Goal: Contribute content: Add original content to the website for others to see

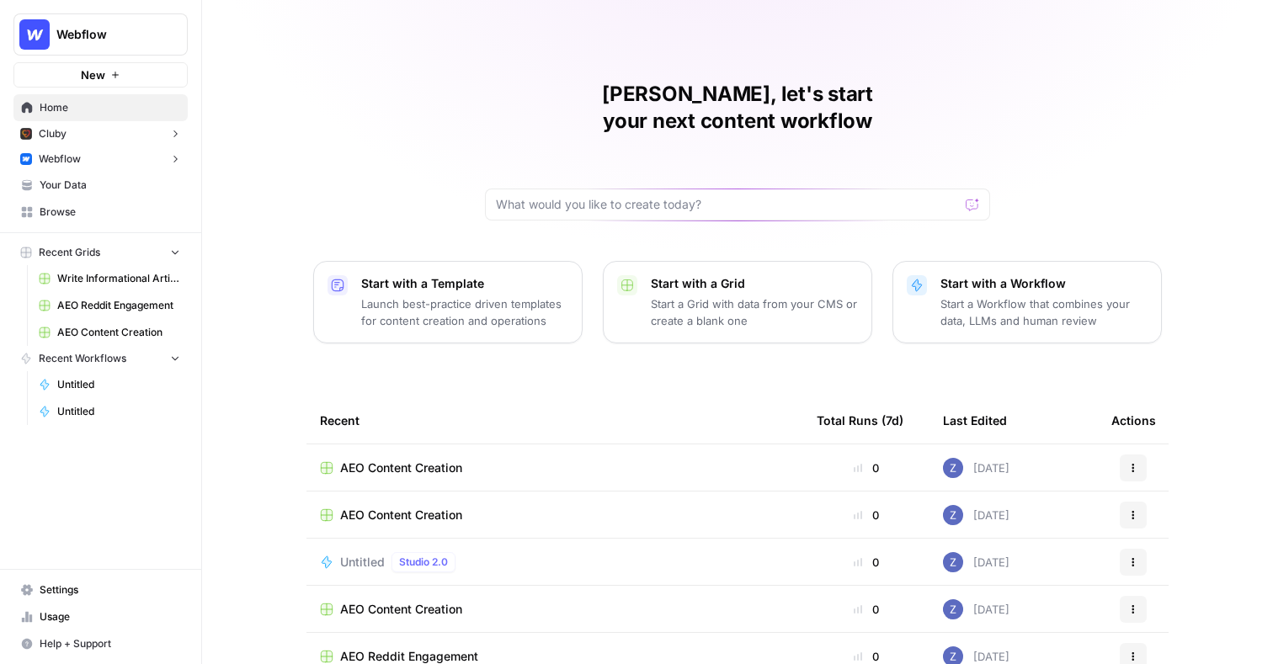
click at [142, 161] on button "Webflow" at bounding box center [100, 159] width 174 height 25
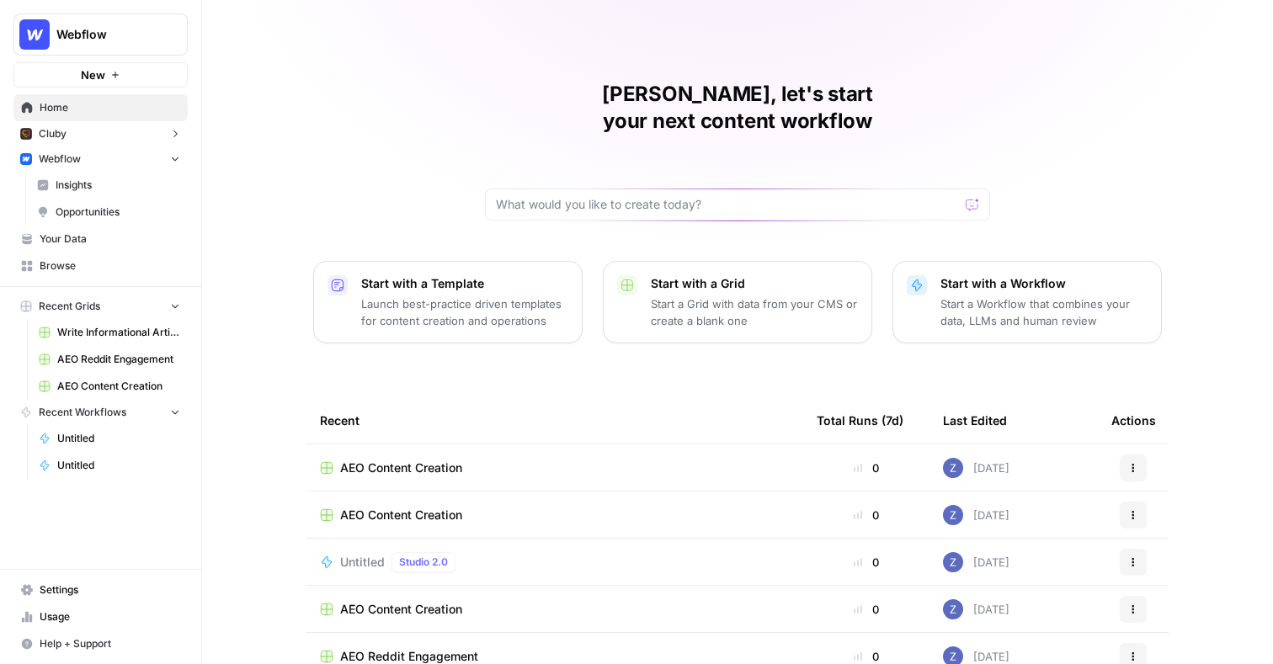
click at [114, 184] on span "Insights" at bounding box center [118, 185] width 125 height 15
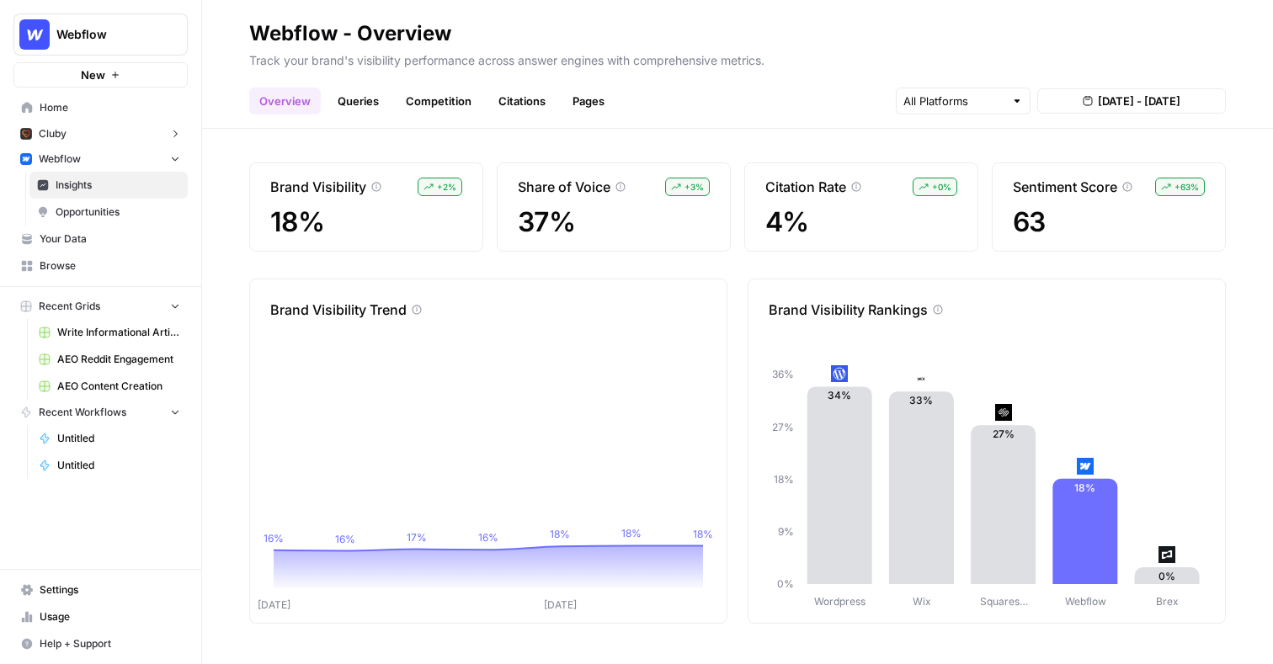
click at [361, 109] on link "Queries" at bounding box center [358, 101] width 61 height 27
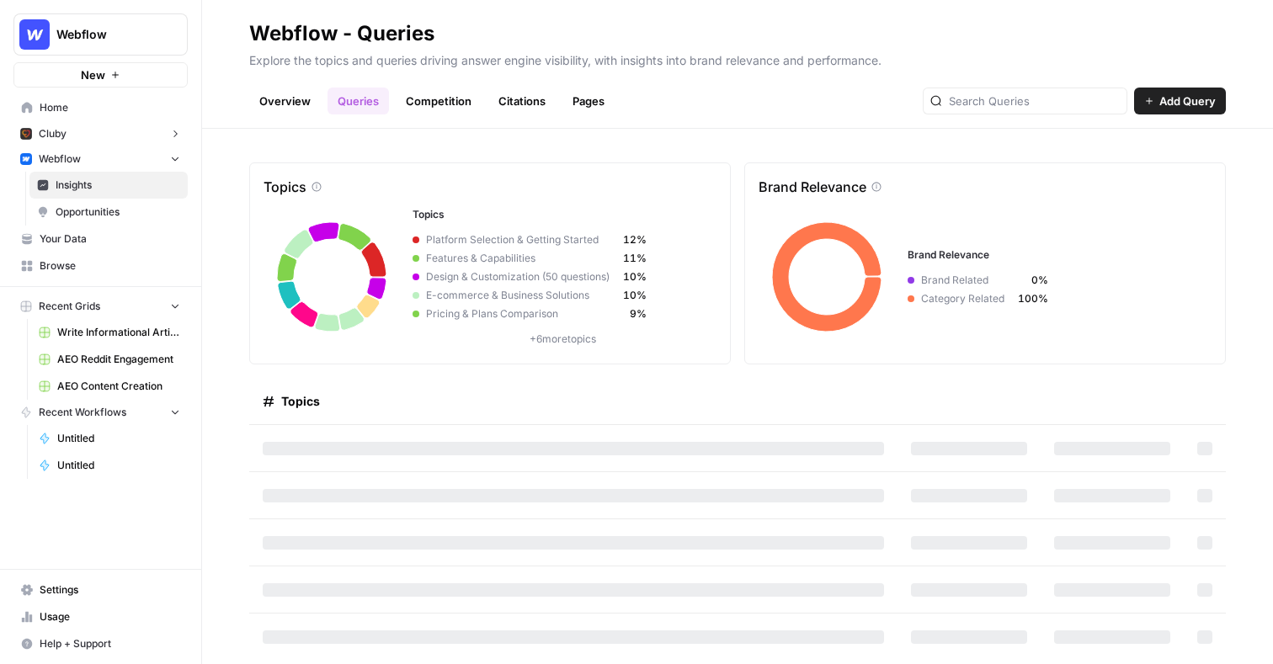
click at [125, 214] on span "Opportunities" at bounding box center [118, 212] width 125 height 15
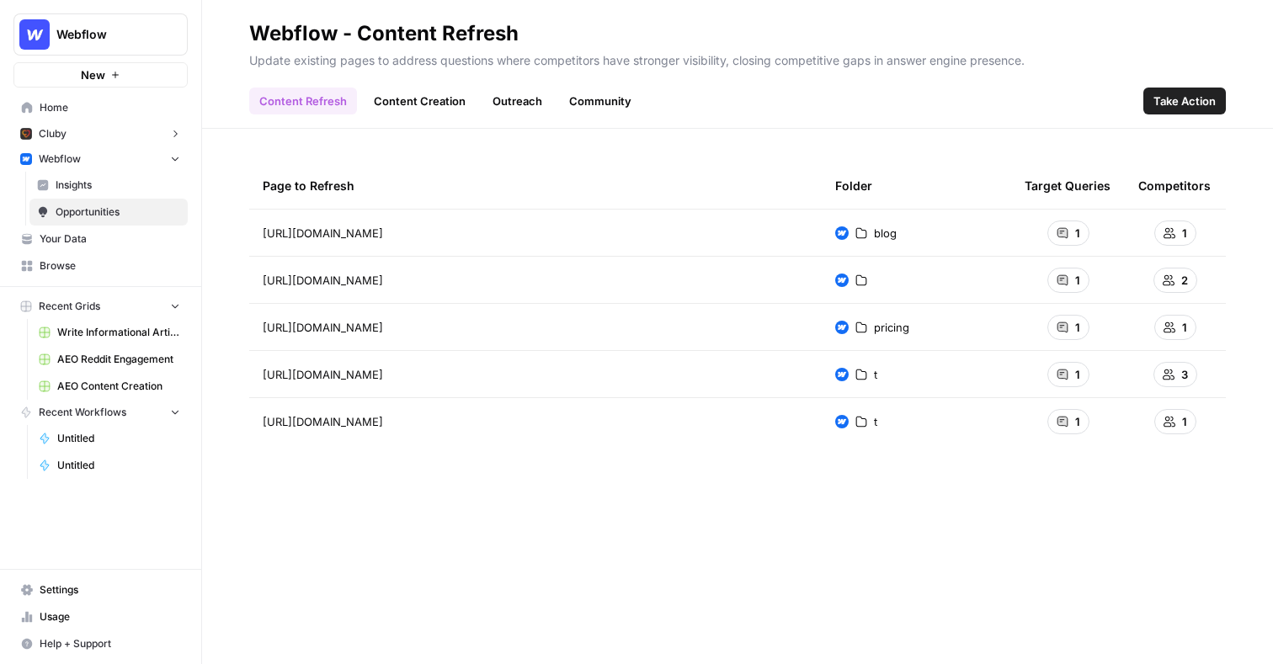
click at [334, 104] on link "Content Refresh" at bounding box center [303, 101] width 108 height 27
click at [1189, 103] on span "Take Action" at bounding box center [1185, 101] width 62 height 17
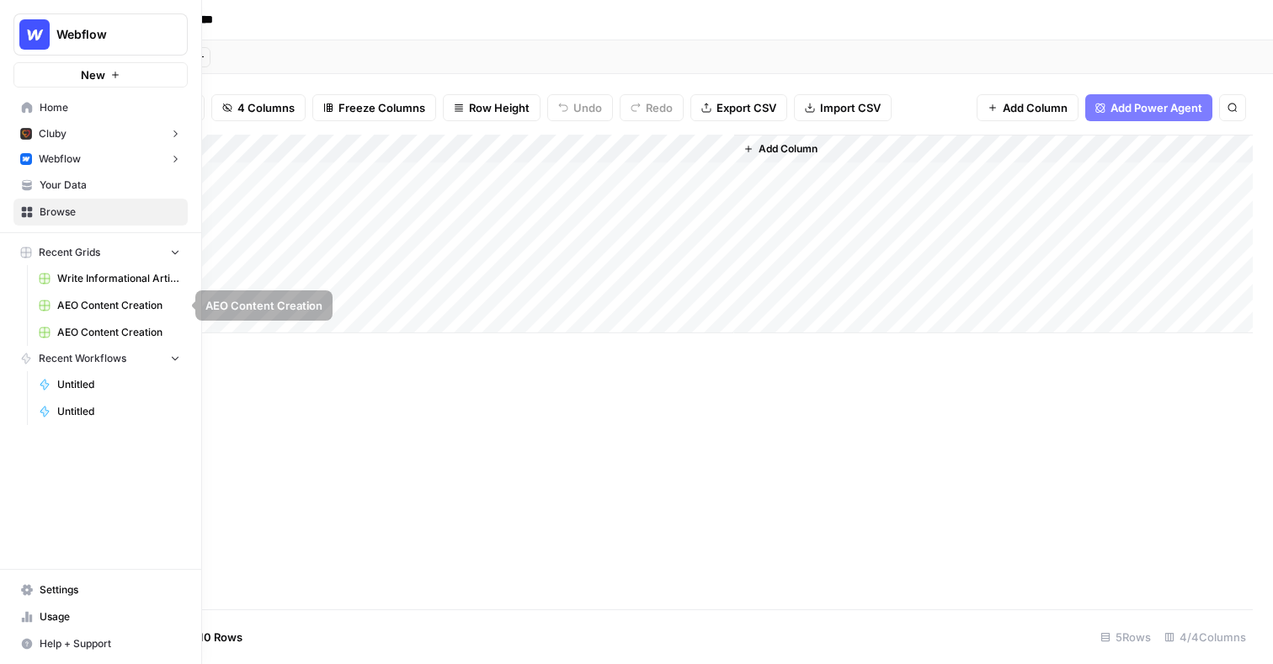
click at [120, 281] on span "Write Informational Article" at bounding box center [118, 278] width 123 height 15
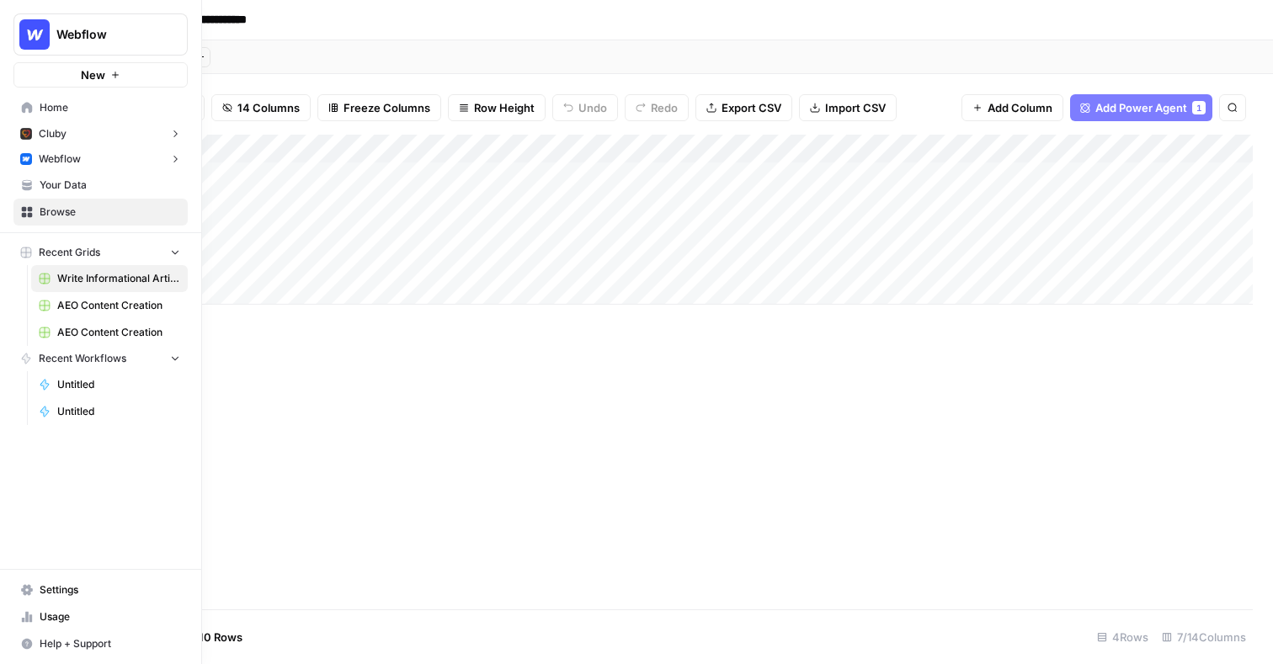
click at [72, 212] on span "Browse" at bounding box center [110, 212] width 141 height 15
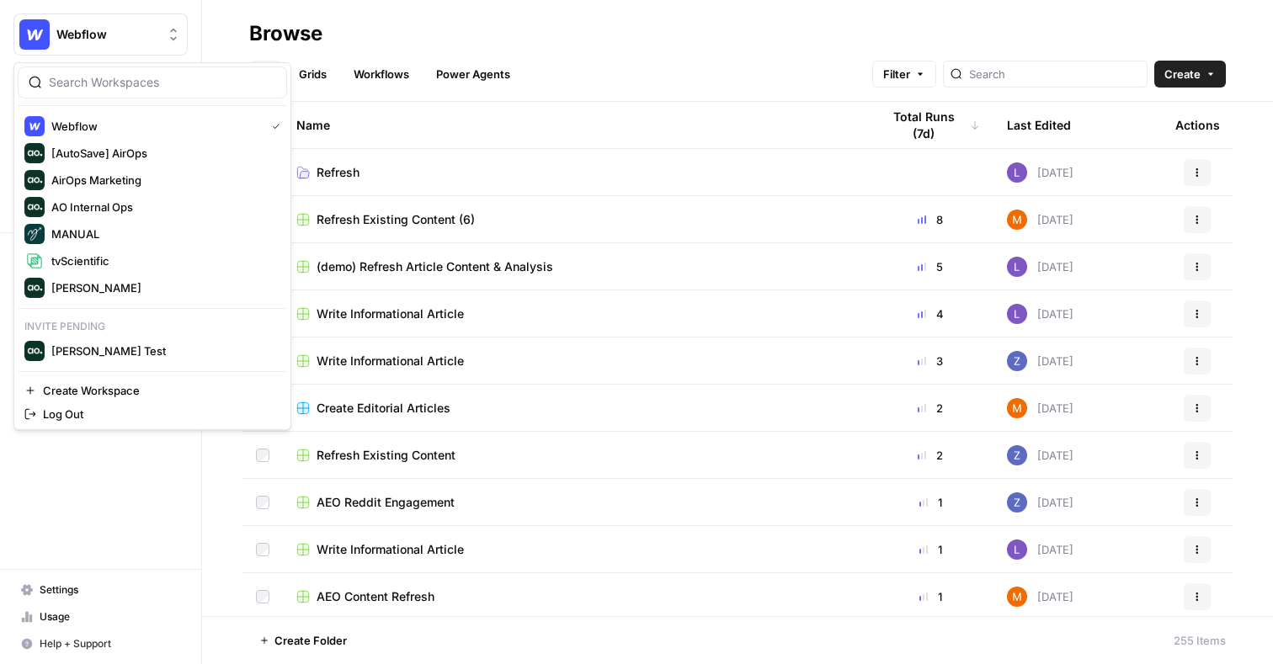
click at [125, 54] on button "Webflow" at bounding box center [100, 34] width 174 height 42
click at [92, 282] on span "[PERSON_NAME]" at bounding box center [162, 288] width 222 height 17
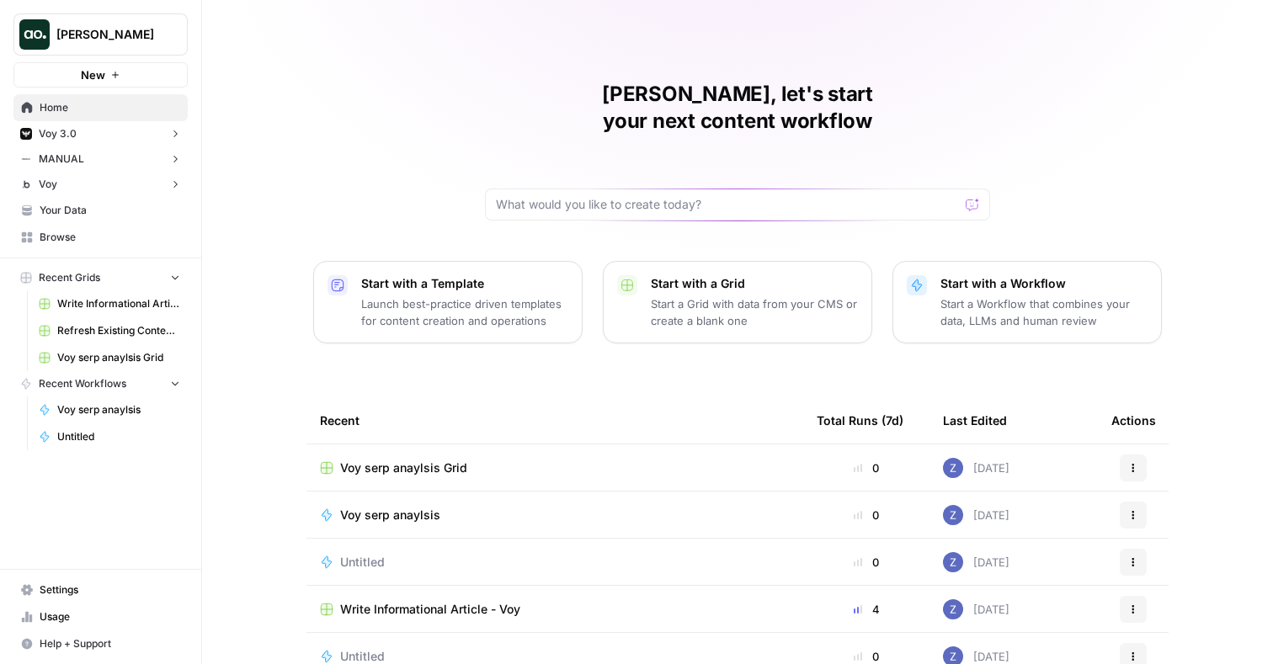
click at [125, 280] on button "Recent Grids" at bounding box center [100, 277] width 174 height 25
click at [82, 237] on span "Browse" at bounding box center [110, 237] width 141 height 15
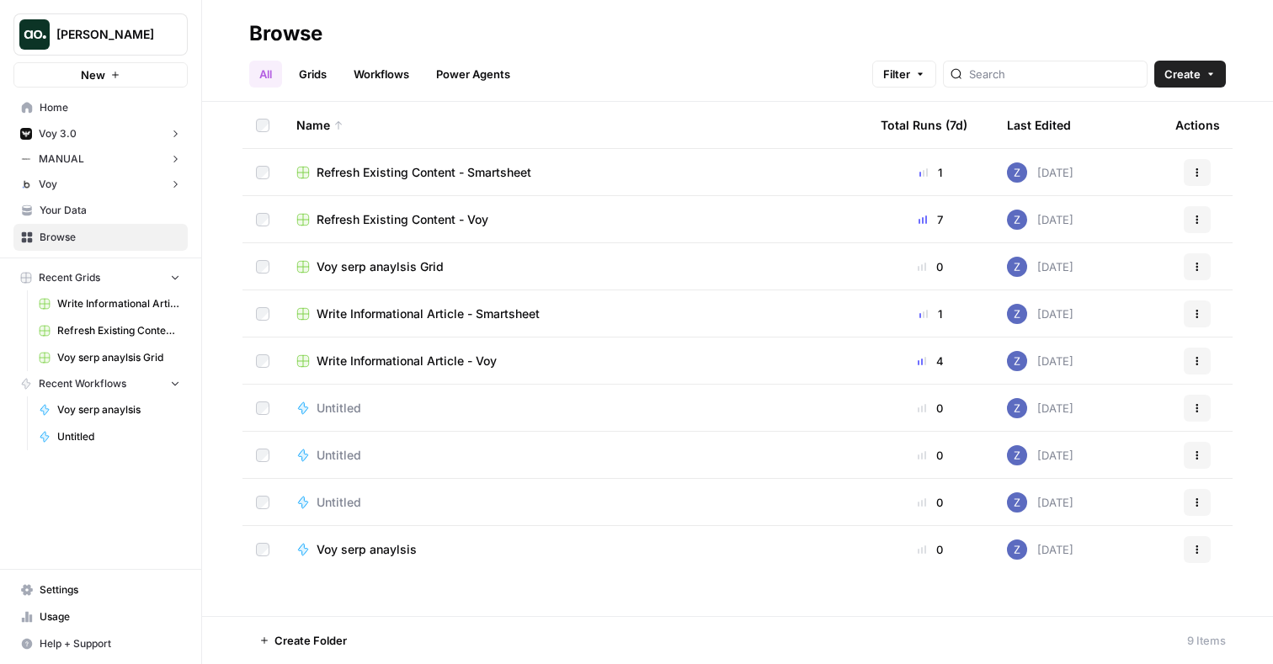
click at [452, 173] on span "Refresh Existing Content - Smartsheet" at bounding box center [424, 172] width 215 height 17
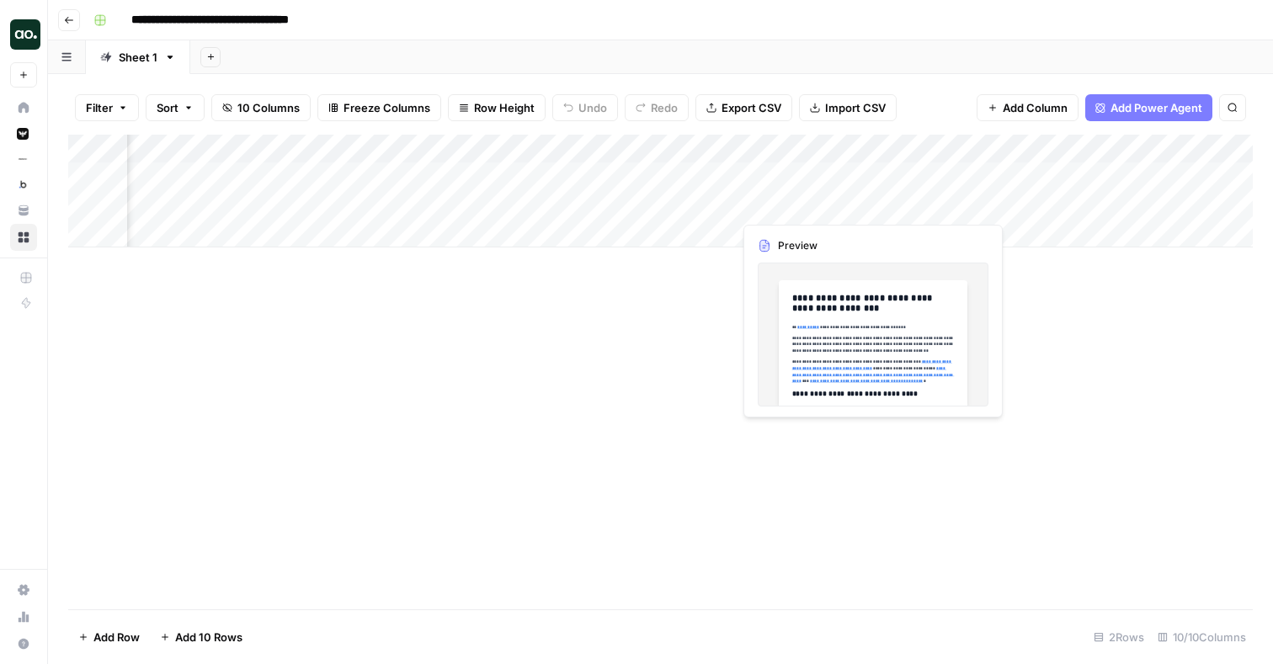
scroll to position [0, 373]
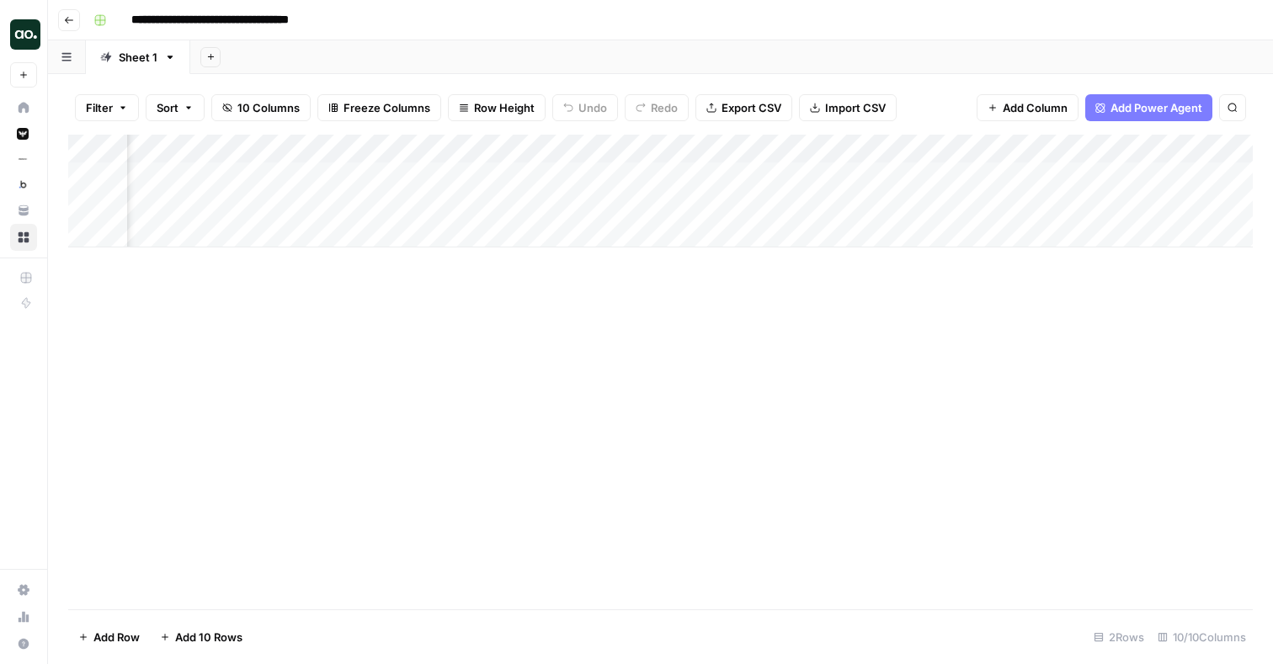
click at [929, 173] on div "Add Column" at bounding box center [660, 191] width 1185 height 113
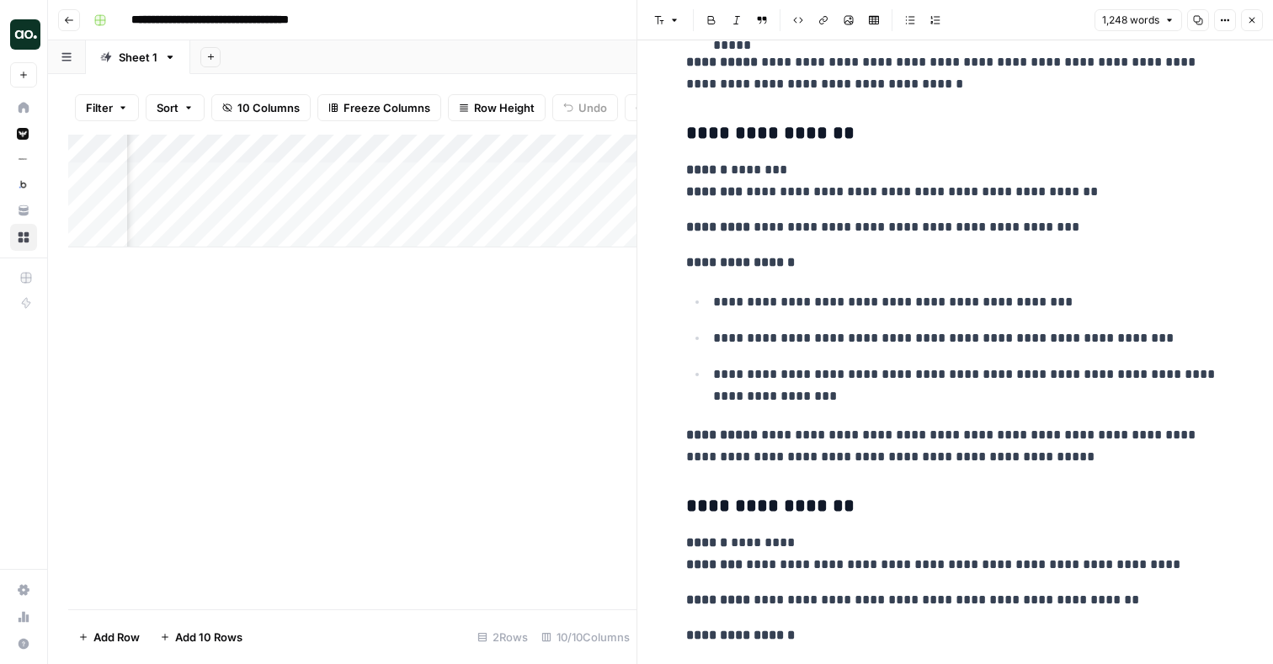
scroll to position [5249, 0]
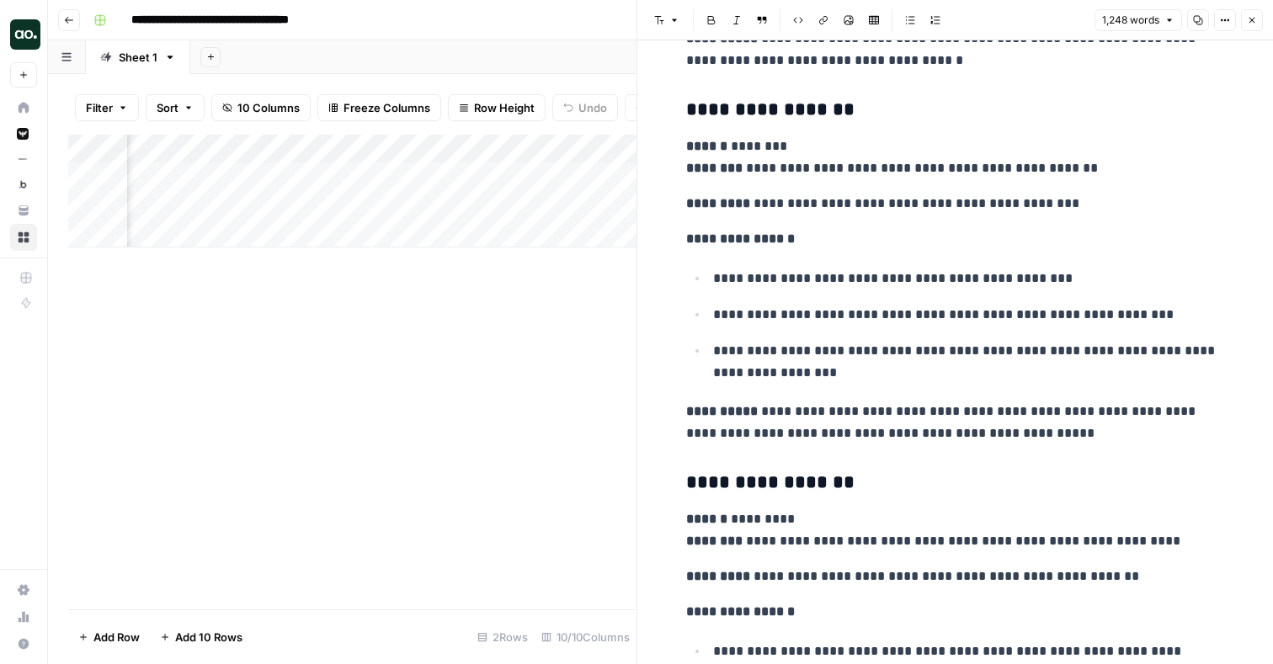
click at [1254, 15] on icon "button" at bounding box center [1252, 20] width 10 height 10
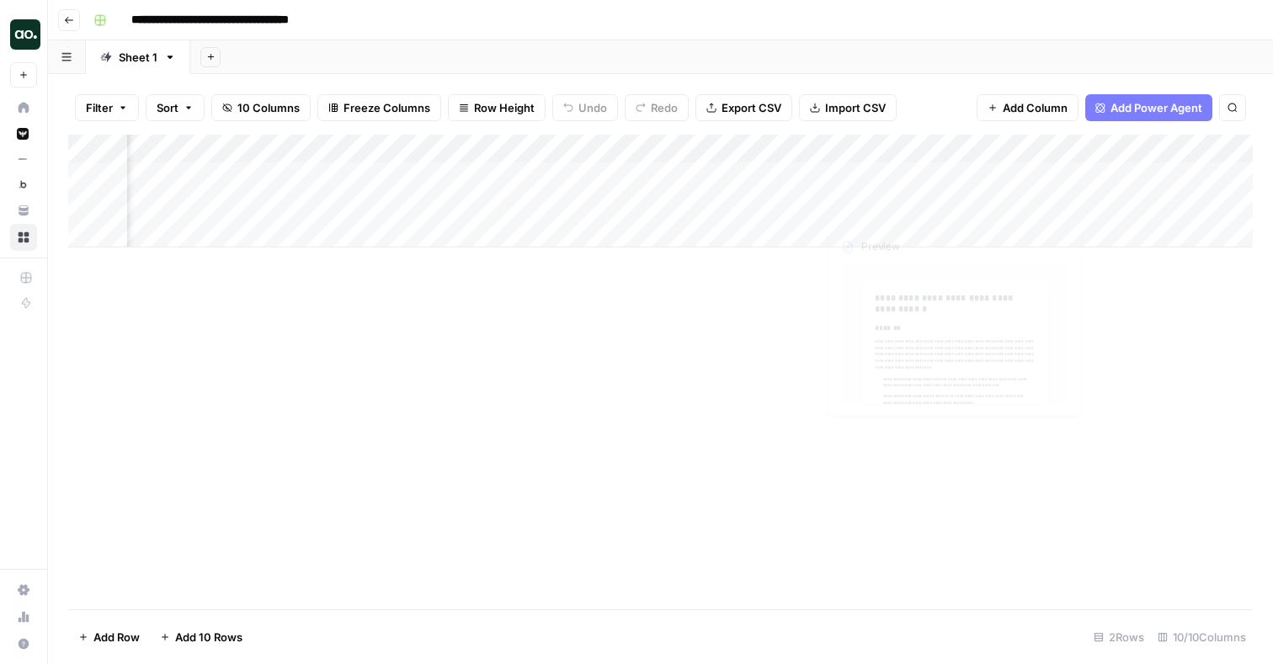
scroll to position [0, 565]
click at [1121, 173] on div "Add Column" at bounding box center [660, 191] width 1185 height 113
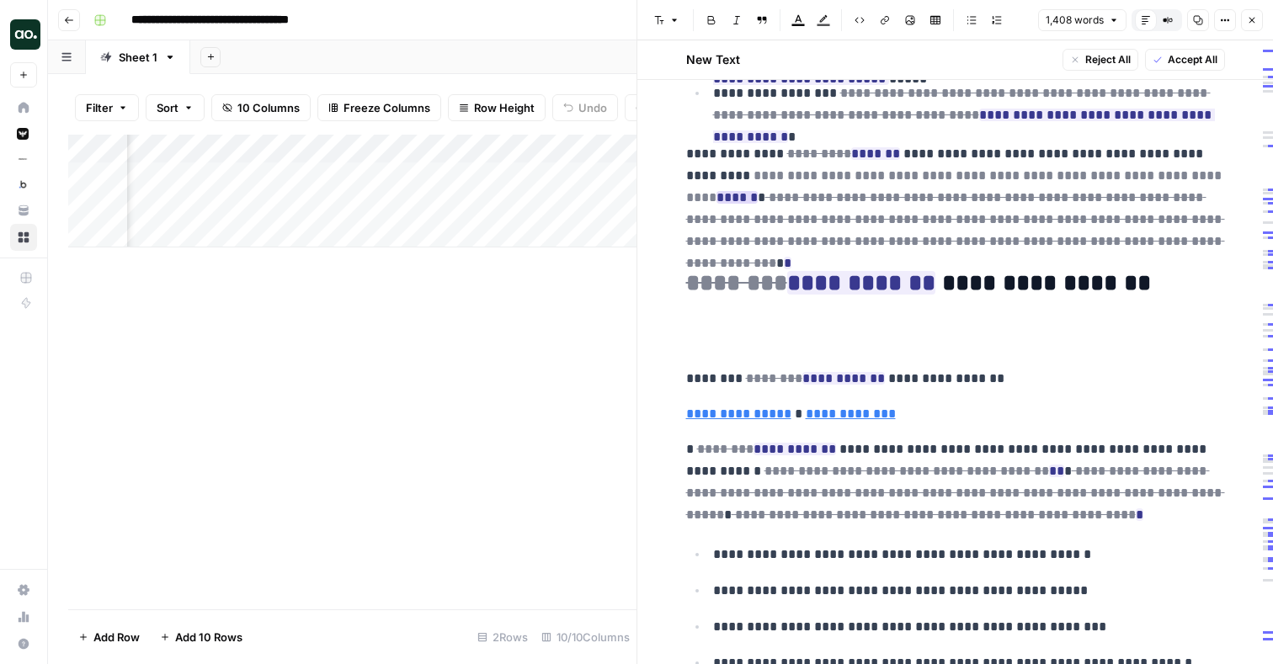
scroll to position [2406, 0]
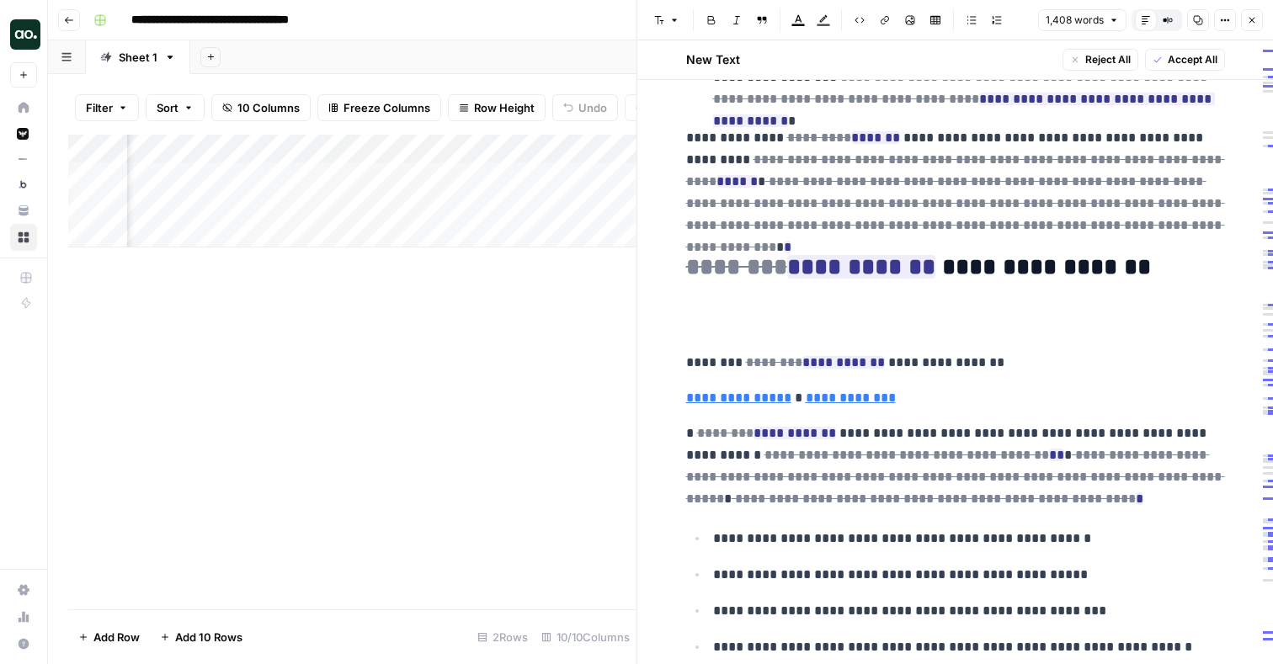
type input "/sites/default/files/2021-04/IC-Blogging-Calendar-11061.xlsx"
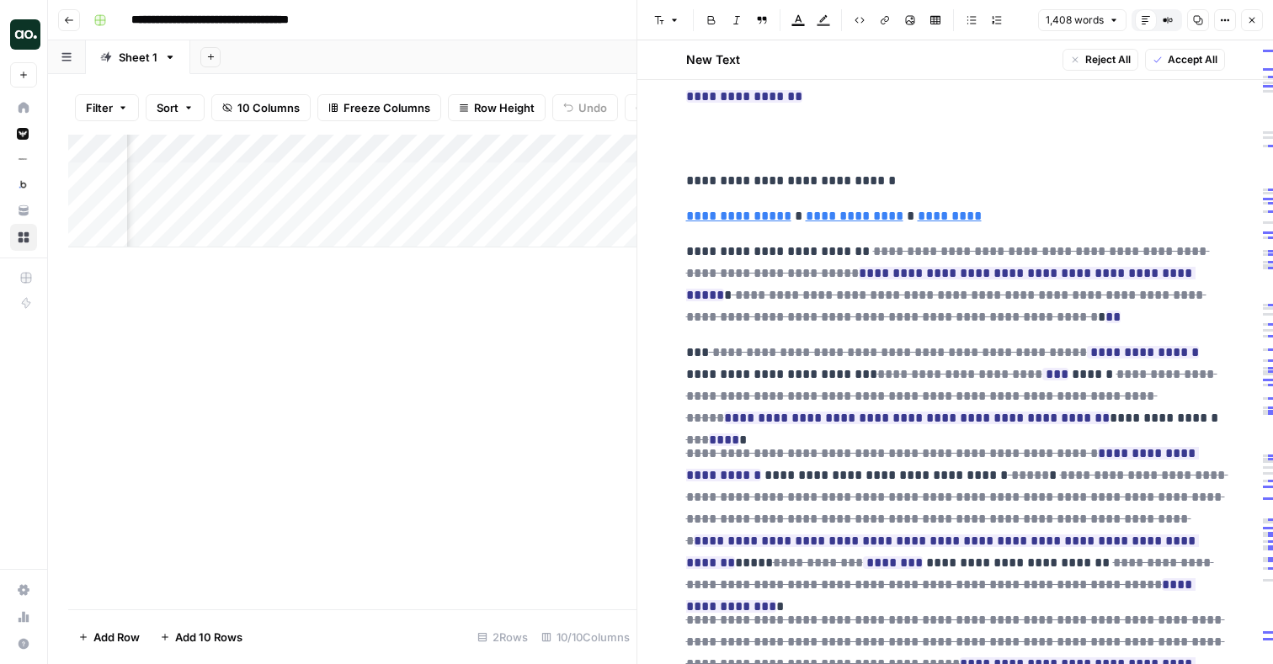
scroll to position [3446, 0]
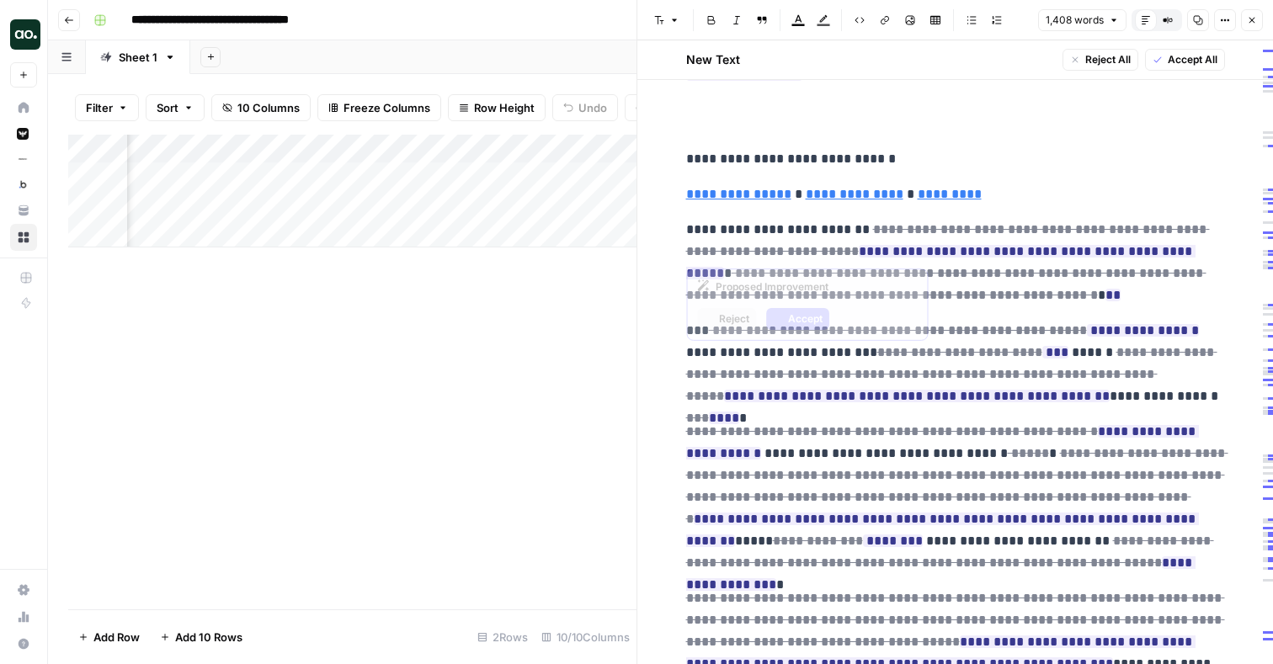
type input "/sites/default/files/2021-04/IC-Blog-Planning-11061.xlsx"
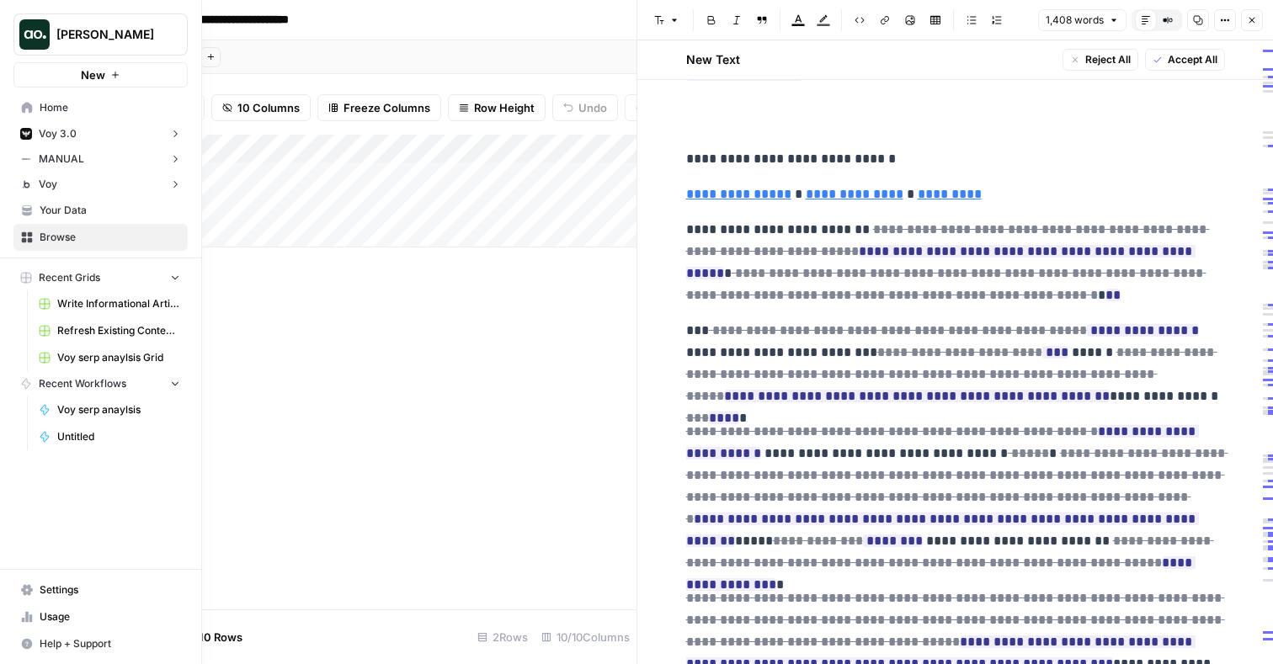
click at [92, 205] on span "Your Data" at bounding box center [110, 210] width 141 height 15
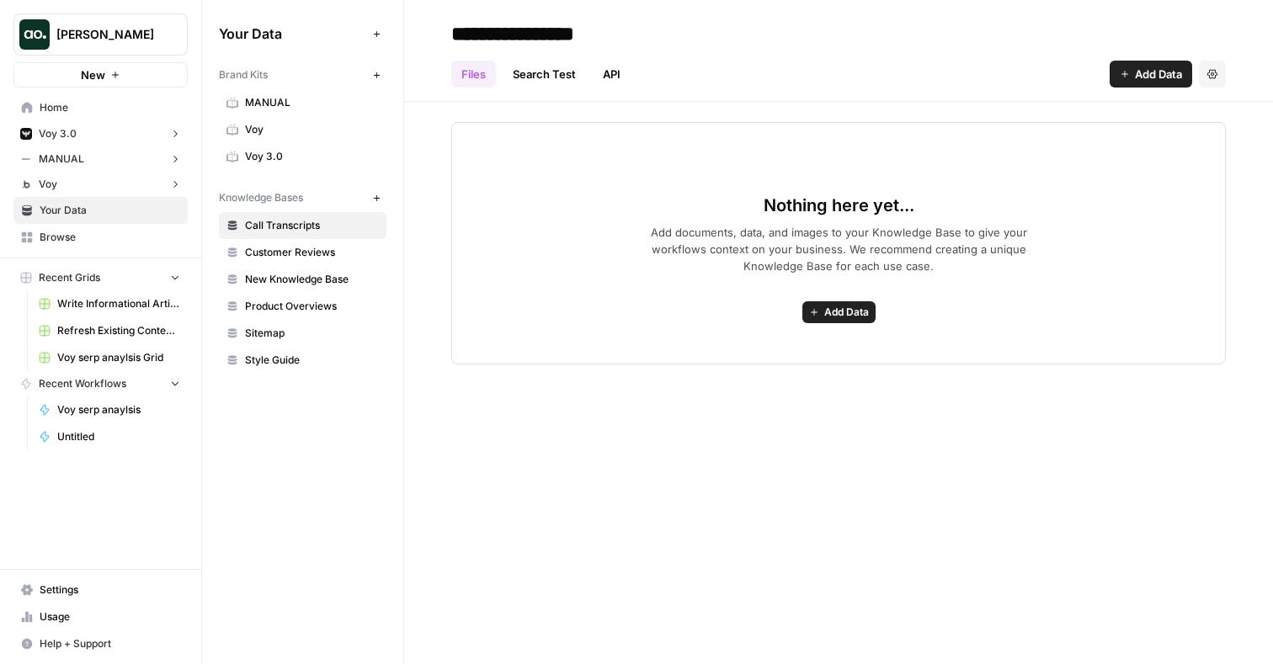
click at [293, 152] on span "Voy 3.0" at bounding box center [312, 156] width 134 height 15
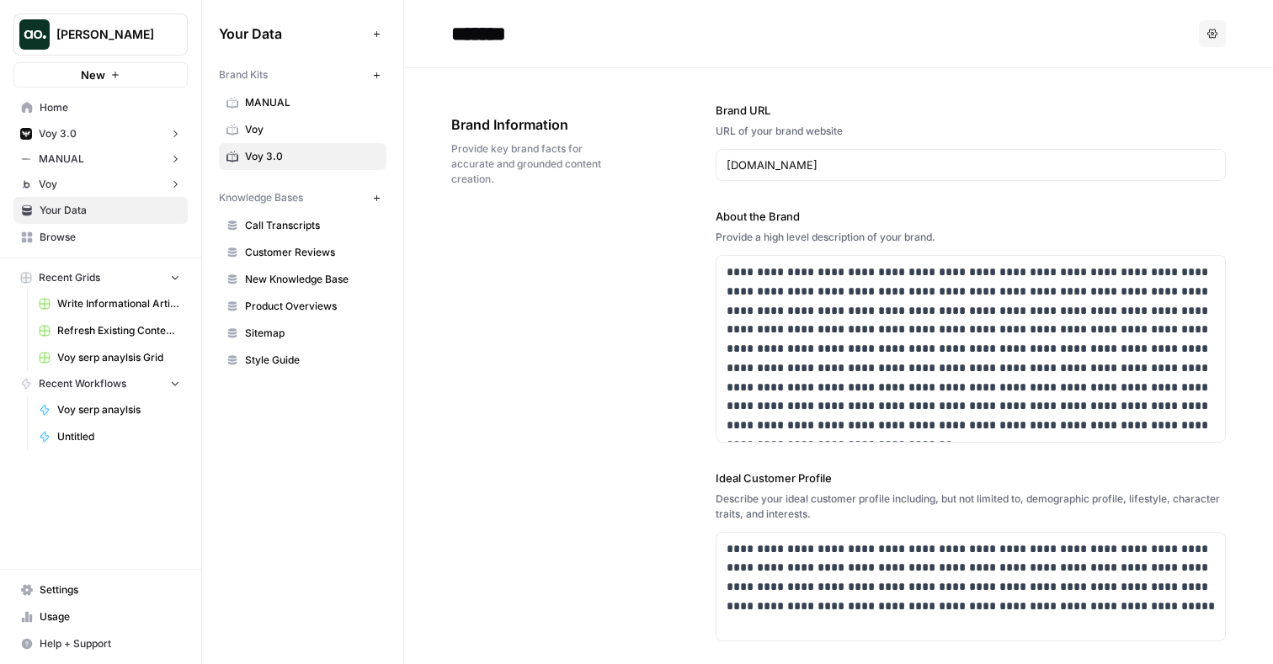
click at [316, 122] on span "Voy" at bounding box center [312, 129] width 134 height 15
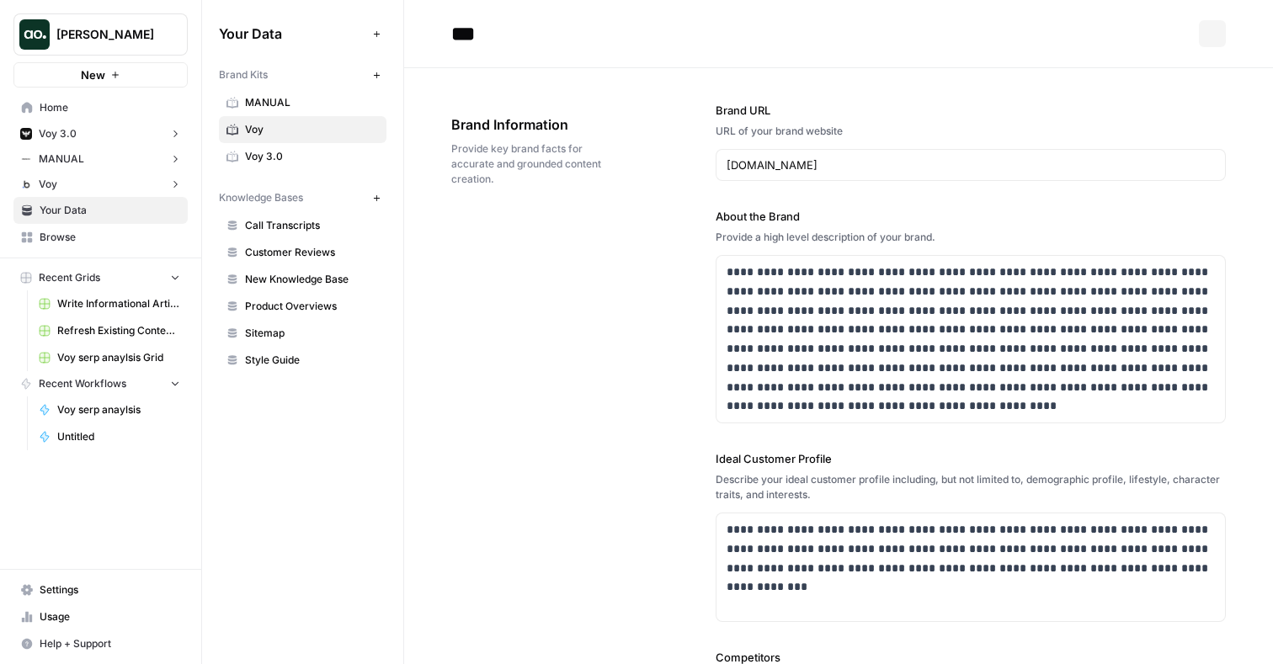
click at [309, 110] on link "MANUAL" at bounding box center [303, 102] width 168 height 27
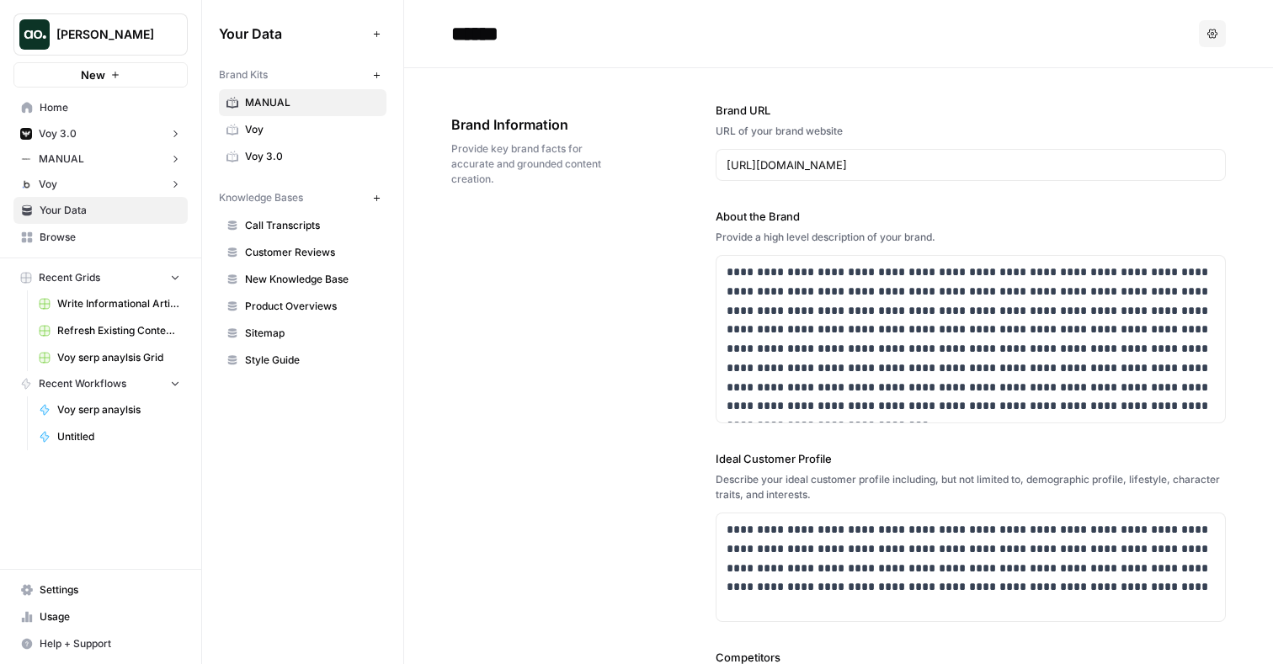
click at [243, 228] on link "Call Transcripts" at bounding box center [303, 225] width 168 height 27
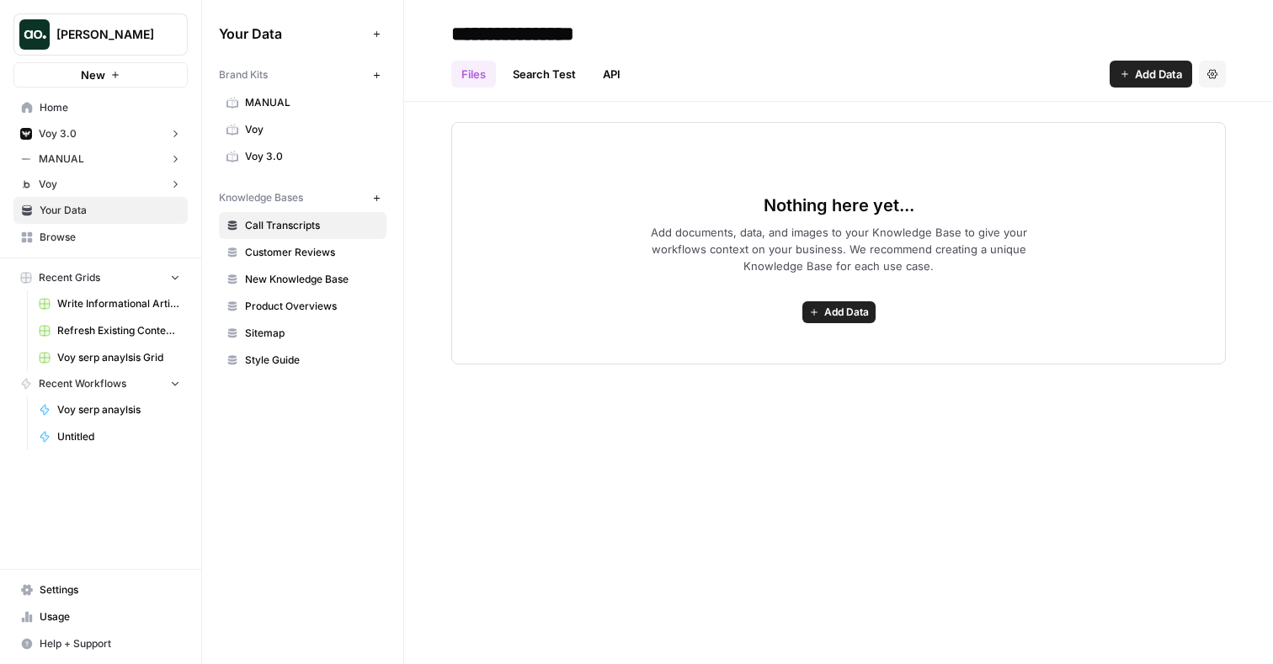
click at [111, 65] on button "New" at bounding box center [100, 74] width 174 height 25
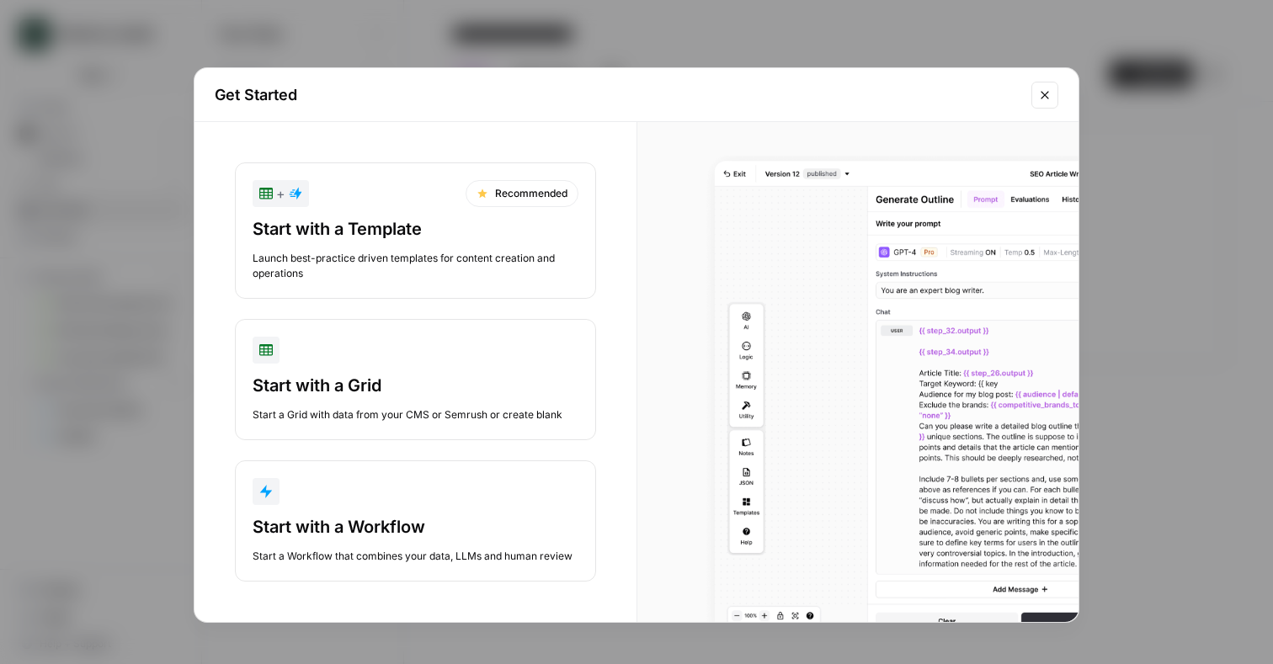
click at [344, 488] on div "button" at bounding box center [416, 491] width 326 height 27
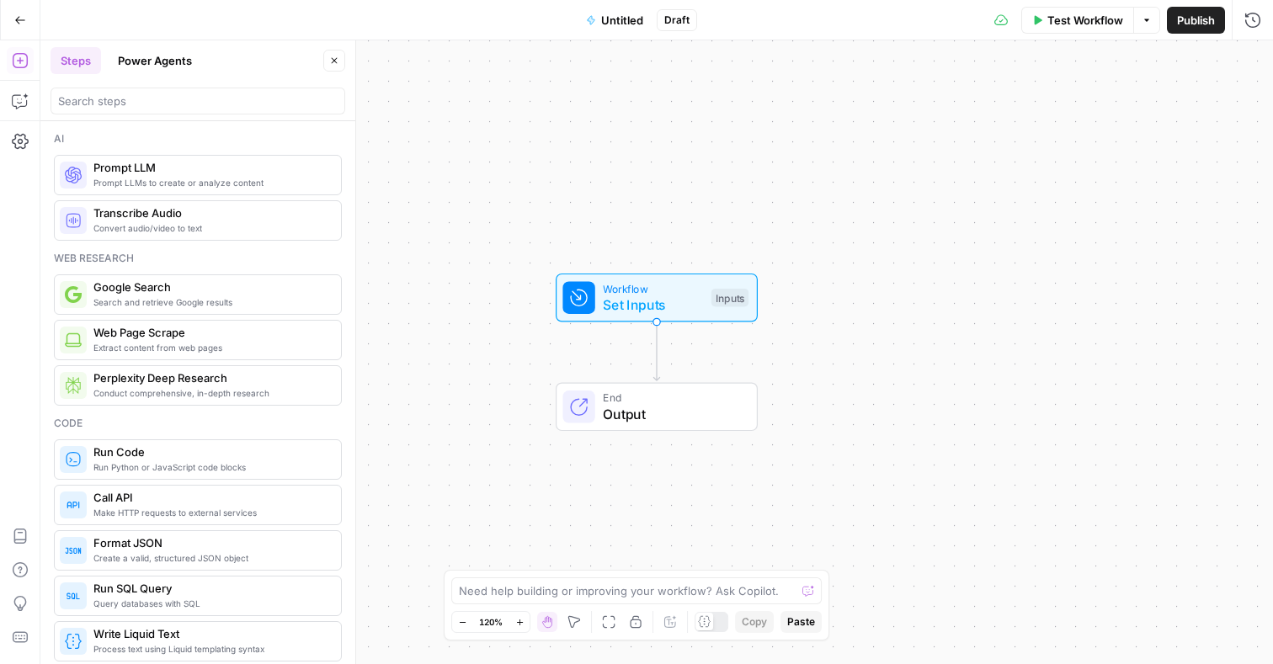
click at [20, 13] on button "Go Back" at bounding box center [20, 20] width 30 height 30
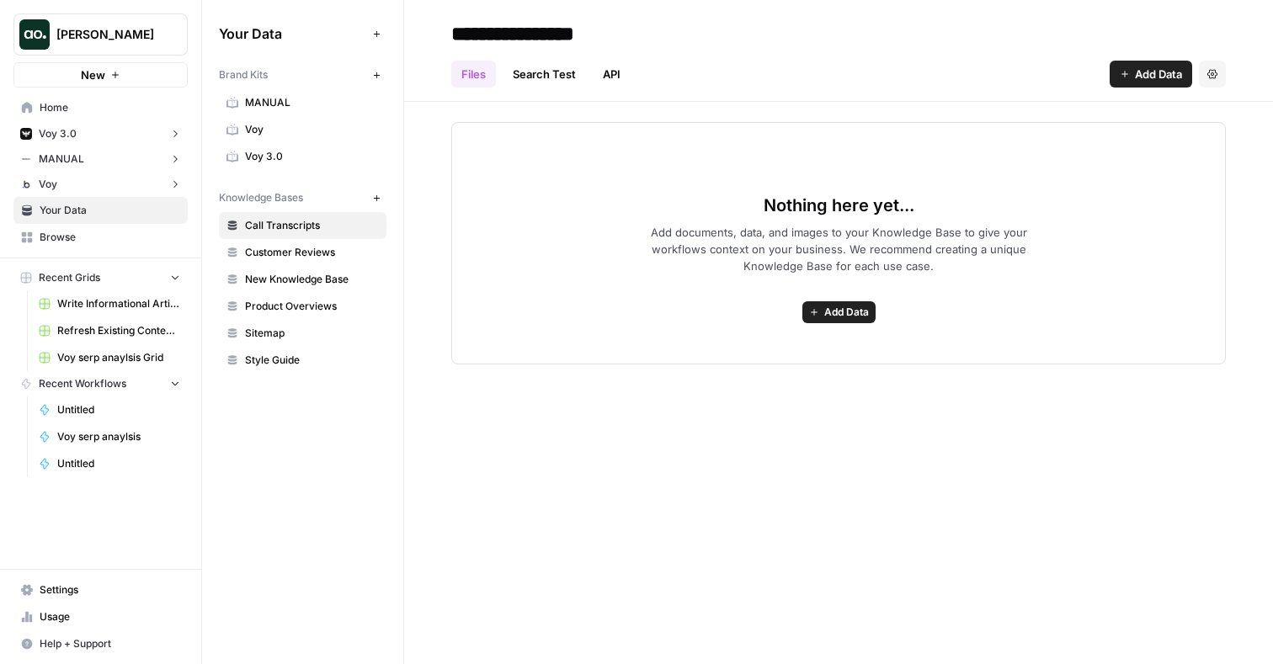
click at [134, 34] on span "[PERSON_NAME]" at bounding box center [107, 34] width 102 height 17
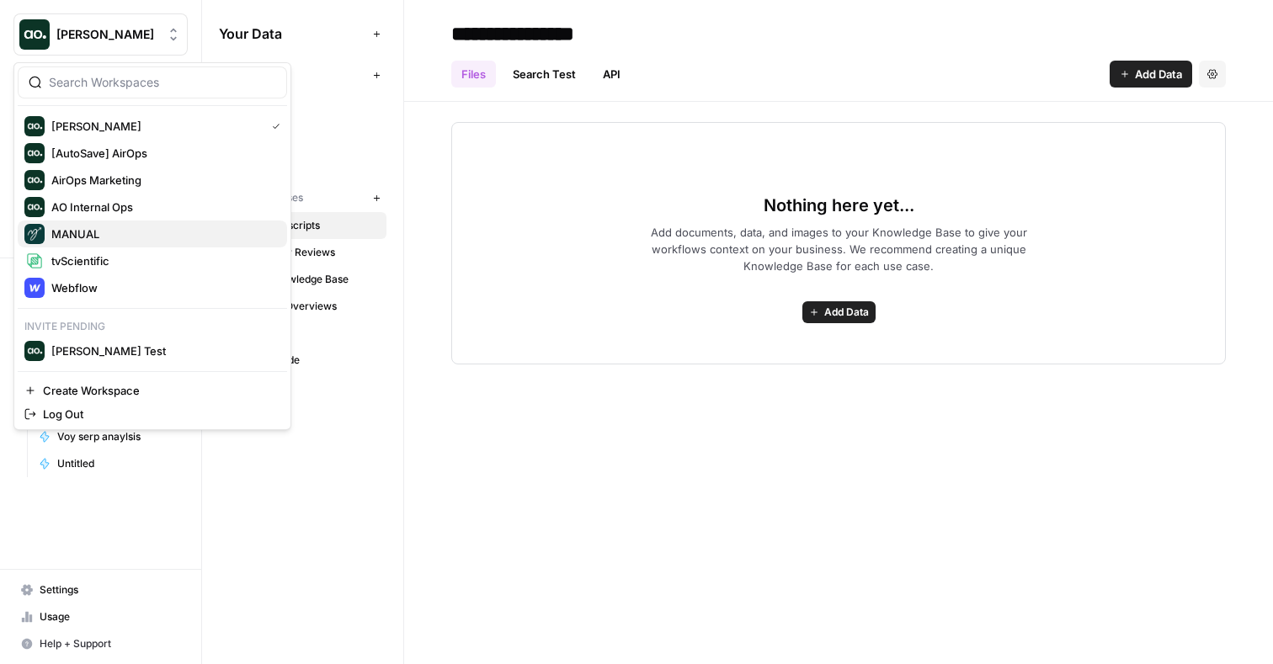
click at [118, 233] on span "MANUAL" at bounding box center [162, 234] width 222 height 17
